Goal: Find specific page/section: Find specific page/section

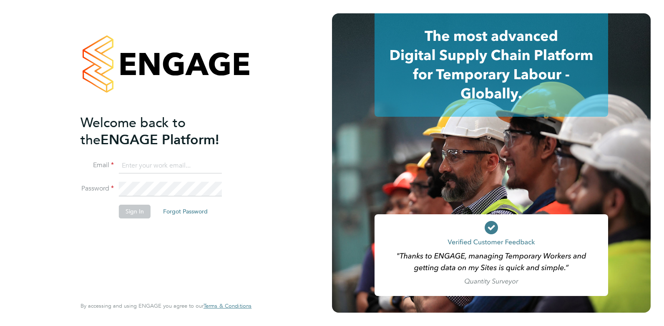
click at [147, 167] on input at bounding box center [170, 166] width 103 height 15
type input "danielclarke@jjfox.com"
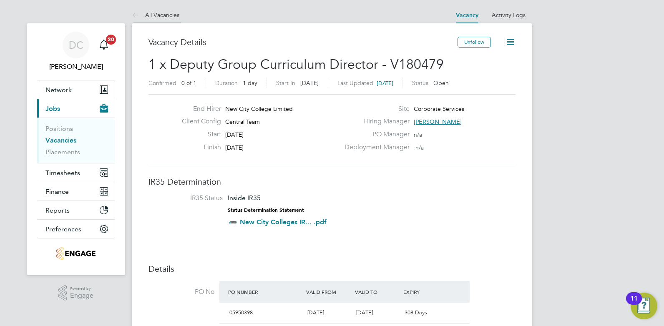
click at [160, 13] on link "All Vacancies" at bounding box center [156, 15] width 48 height 8
